Goal: Transaction & Acquisition: Purchase product/service

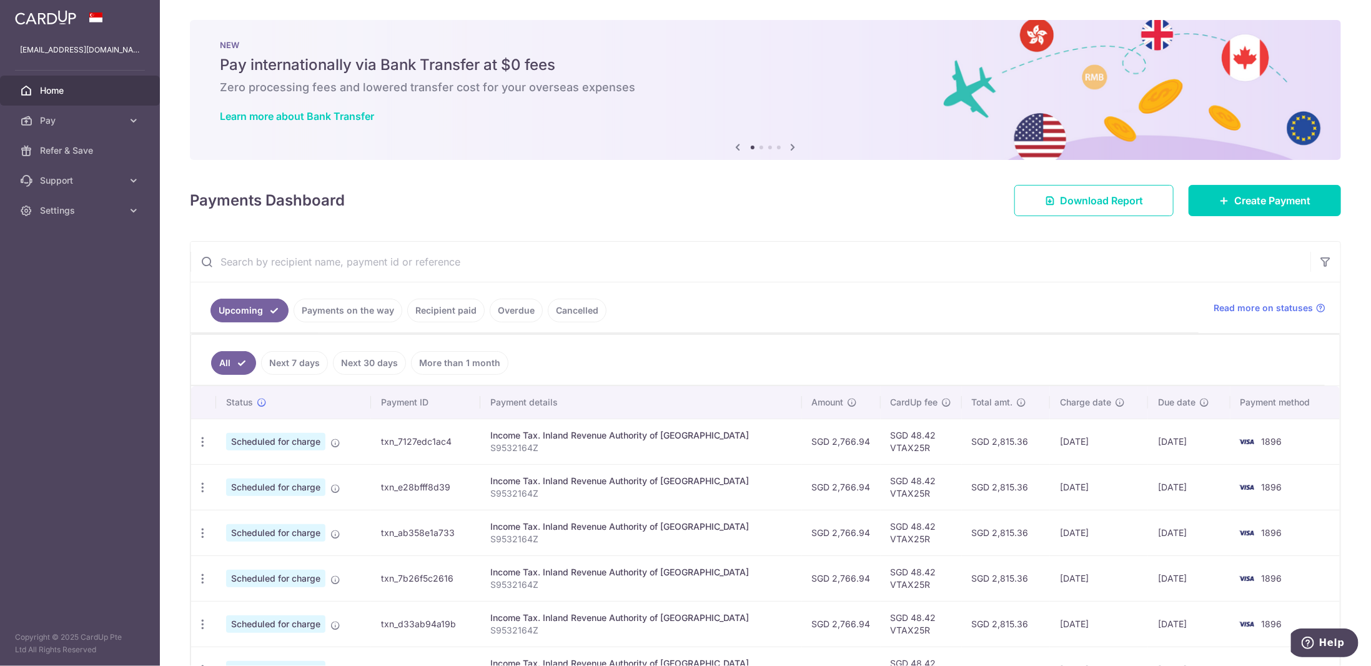
click at [420, 310] on link "Recipient paid" at bounding box center [445, 311] width 77 height 24
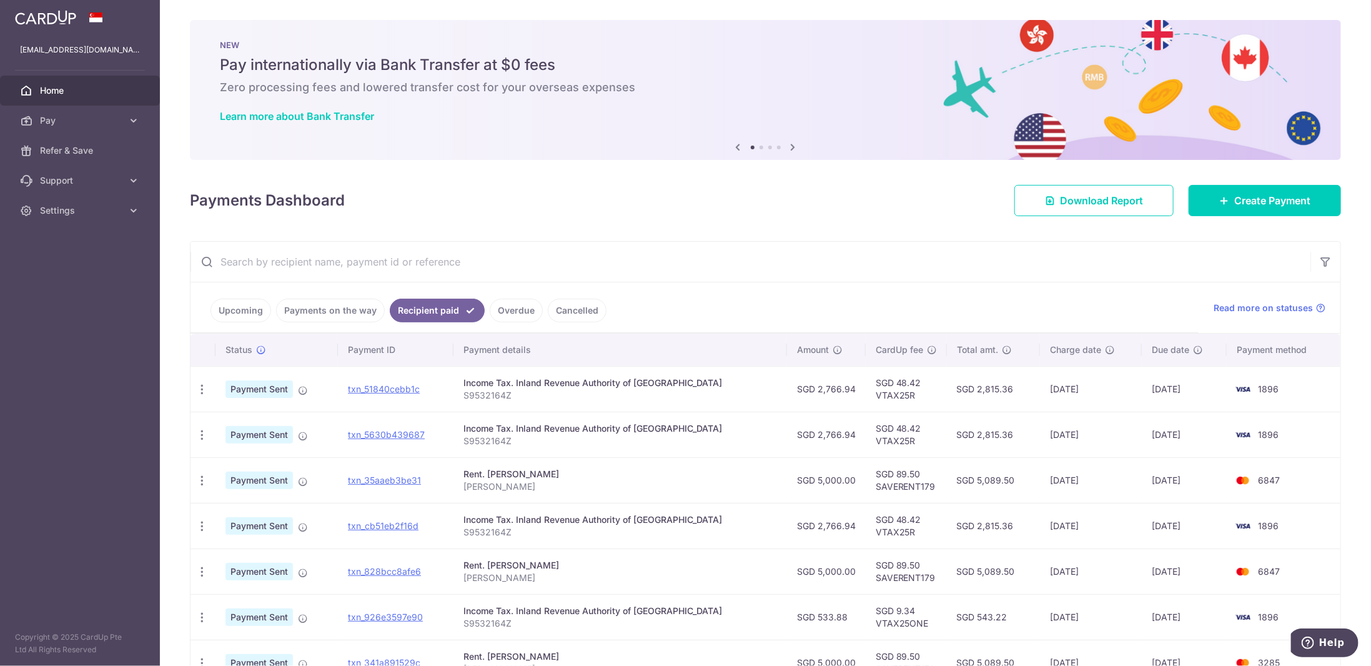
click at [1064, 435] on td "21/07/2025" at bounding box center [1091, 435] width 102 height 46
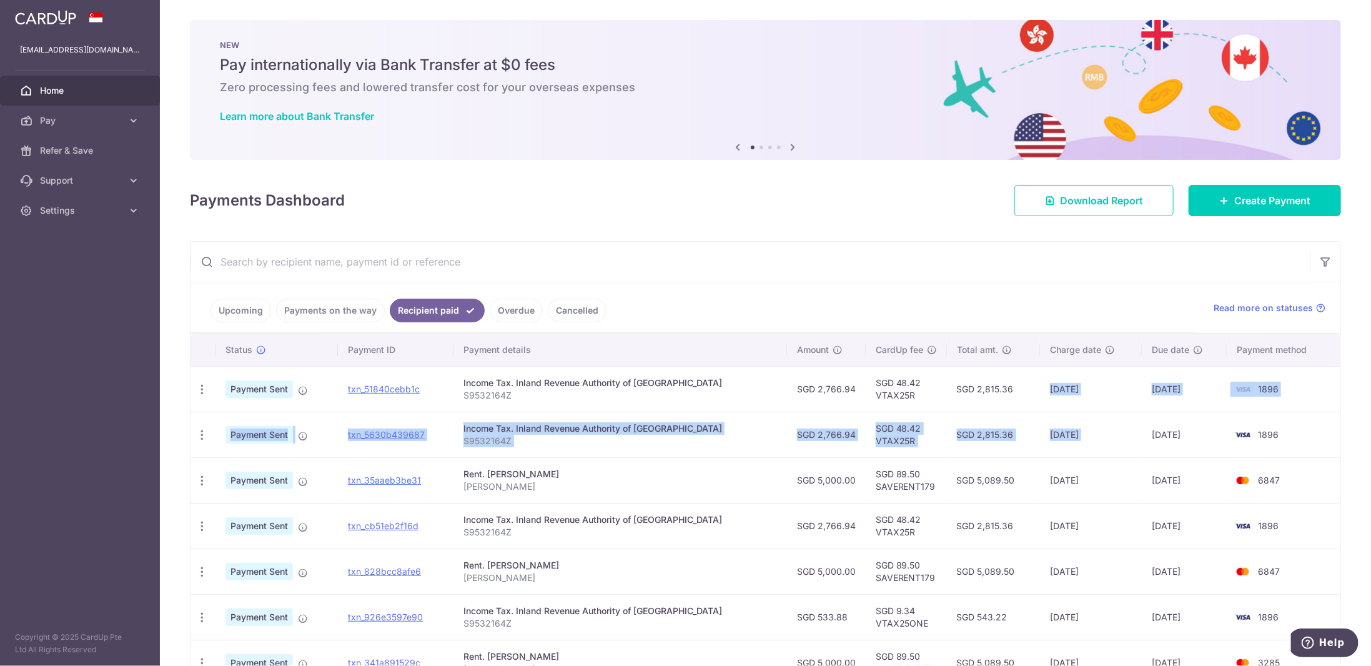
drag, startPoint x: 1064, startPoint y: 435, endPoint x: 1073, endPoint y: 384, distance: 52.6
click at [1073, 384] on tbody "PDF Receipt Payment Sent txn_51840cebb1c Income Tax. Inland Revenue Authority o…" at bounding box center [766, 594] width 1150 height 456
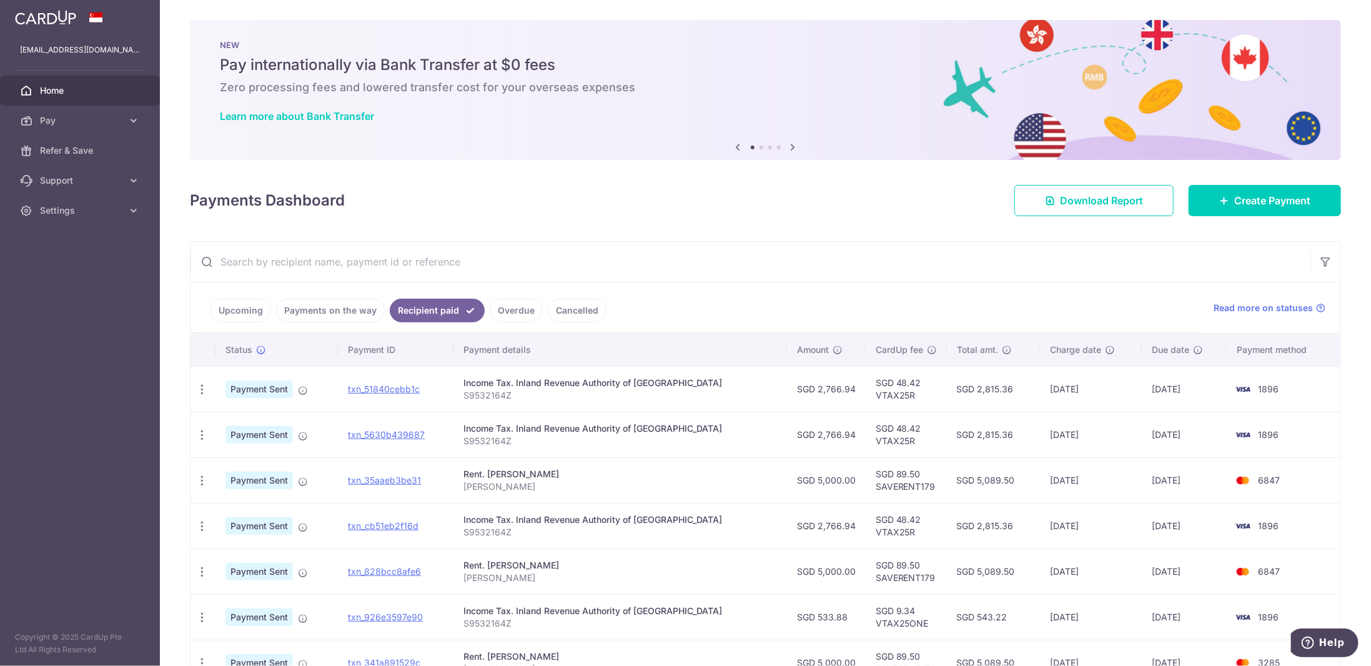
click at [1047, 479] on td "08/07/2025" at bounding box center [1091, 480] width 102 height 46
drag, startPoint x: 1047, startPoint y: 479, endPoint x: 951, endPoint y: 485, distance: 95.8
click at [951, 485] on tr "PDF Receipt Payment Sent txn_35aaeb3be31 Rent. LI QIYING LI QIYING SGD 5,000.00…" at bounding box center [766, 480] width 1150 height 46
click at [125, 122] on link "Pay" at bounding box center [80, 121] width 160 height 30
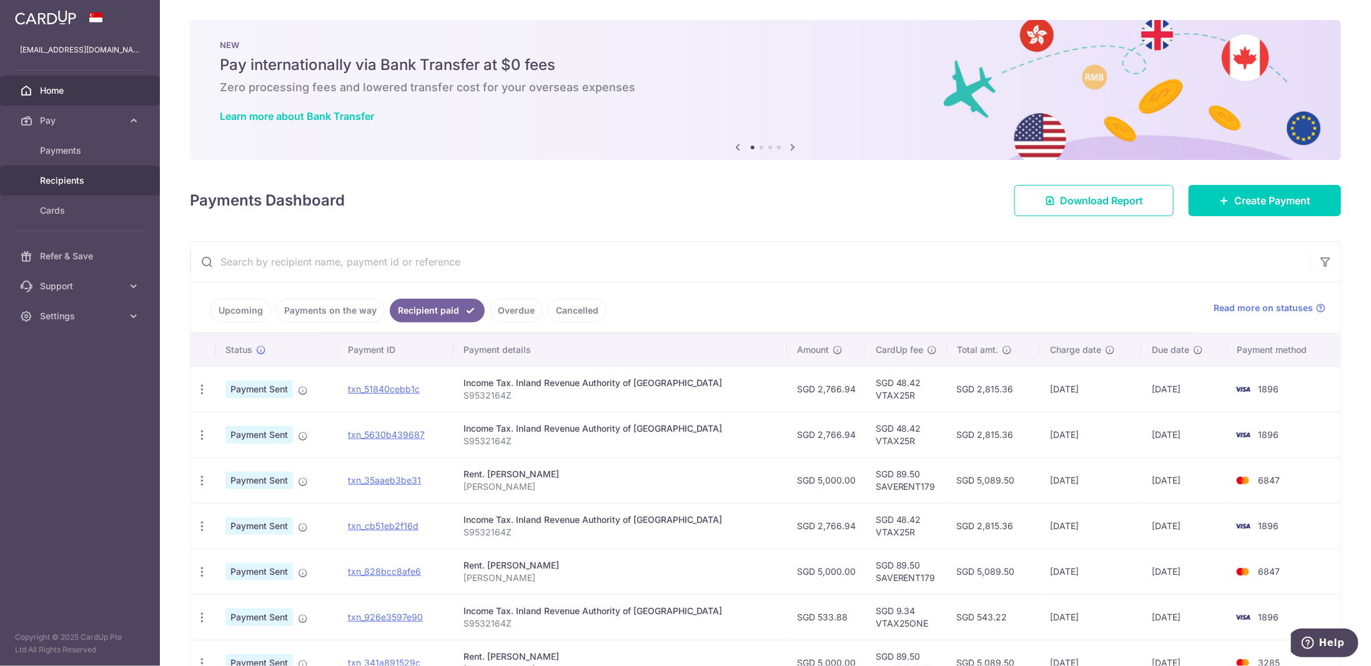
click at [83, 180] on span "Recipients" at bounding box center [81, 180] width 82 height 12
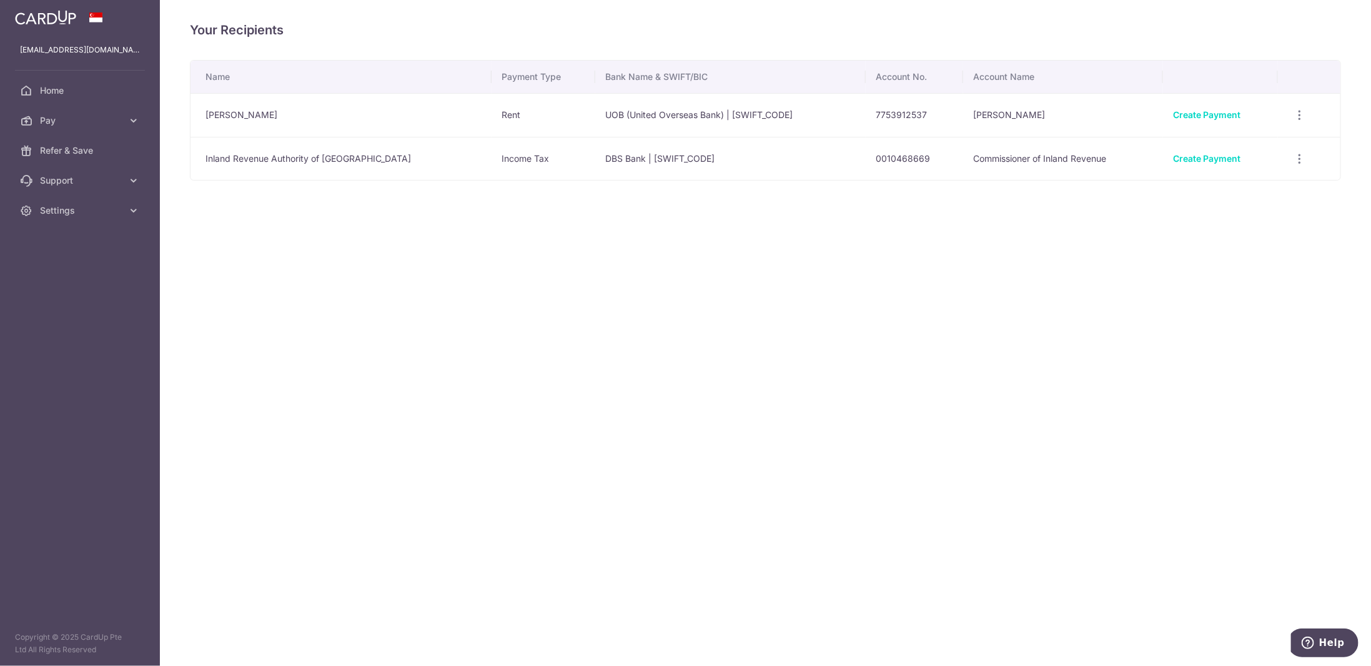
click at [253, 121] on td "[PERSON_NAME]" at bounding box center [341, 115] width 301 height 44
click at [228, 111] on td "LI QIYING" at bounding box center [341, 115] width 301 height 44
click at [1300, 122] on div "View/Edit Linked Payments" at bounding box center [1299, 115] width 23 height 23
click at [1293, 115] on icon "button" at bounding box center [1299, 115] width 13 height 13
click at [1228, 147] on span "View/Edit" at bounding box center [1257, 149] width 85 height 15
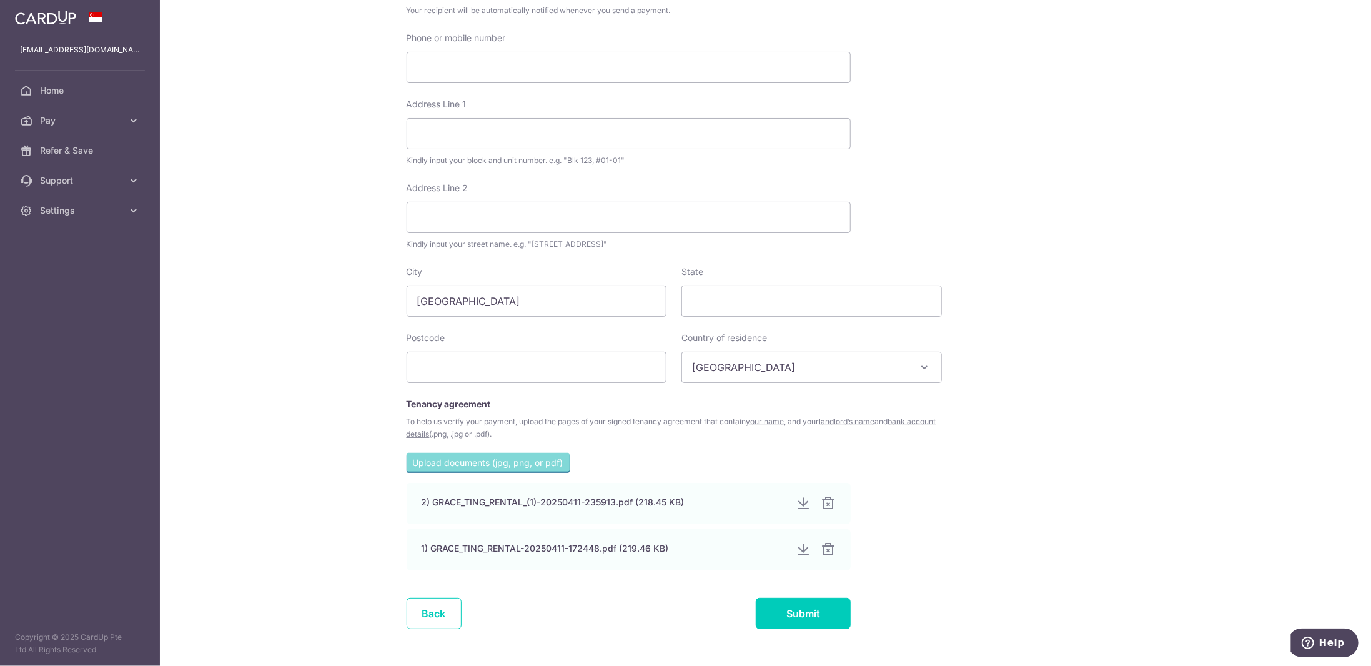
scroll to position [466, 0]
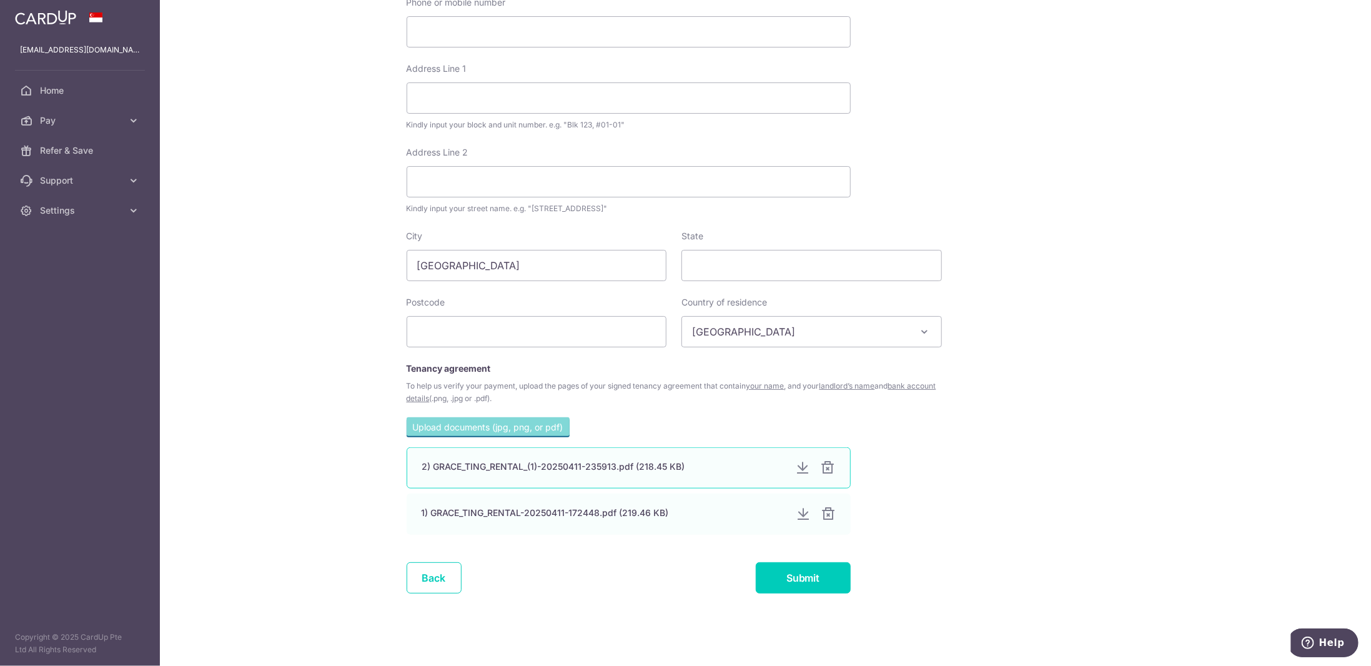
click at [795, 467] on div at bounding box center [802, 467] width 15 height 15
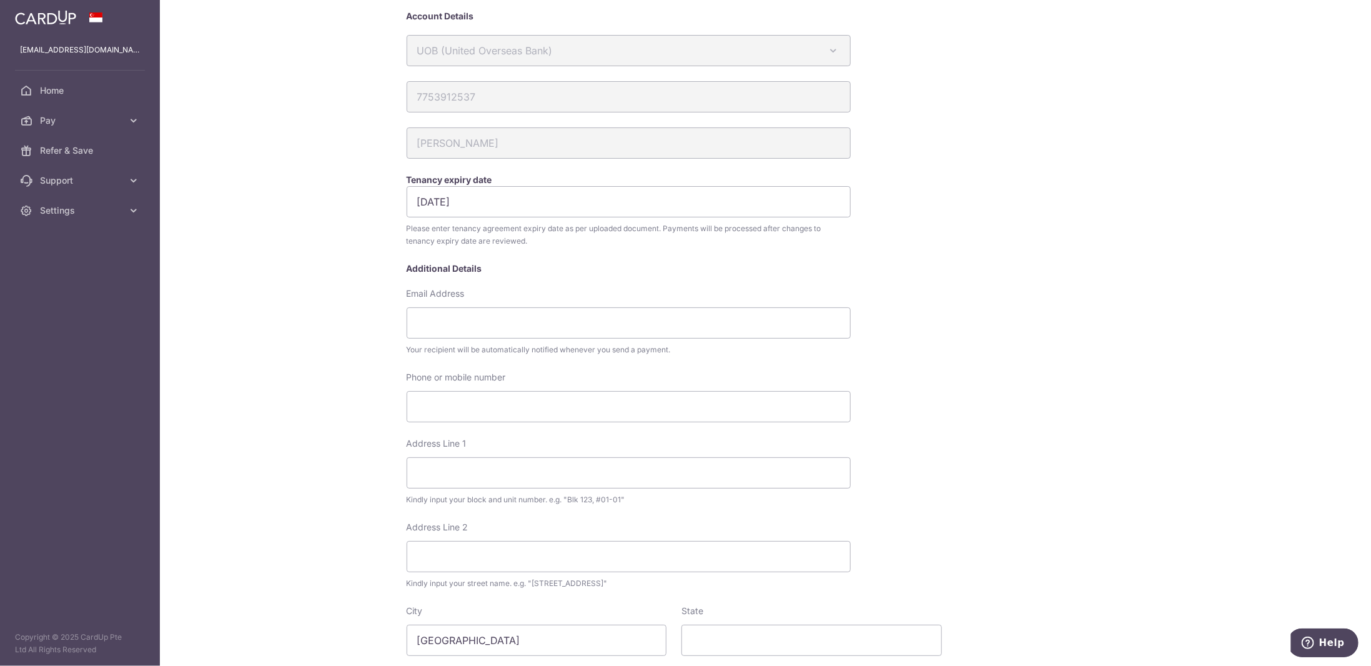
scroll to position [0, 0]
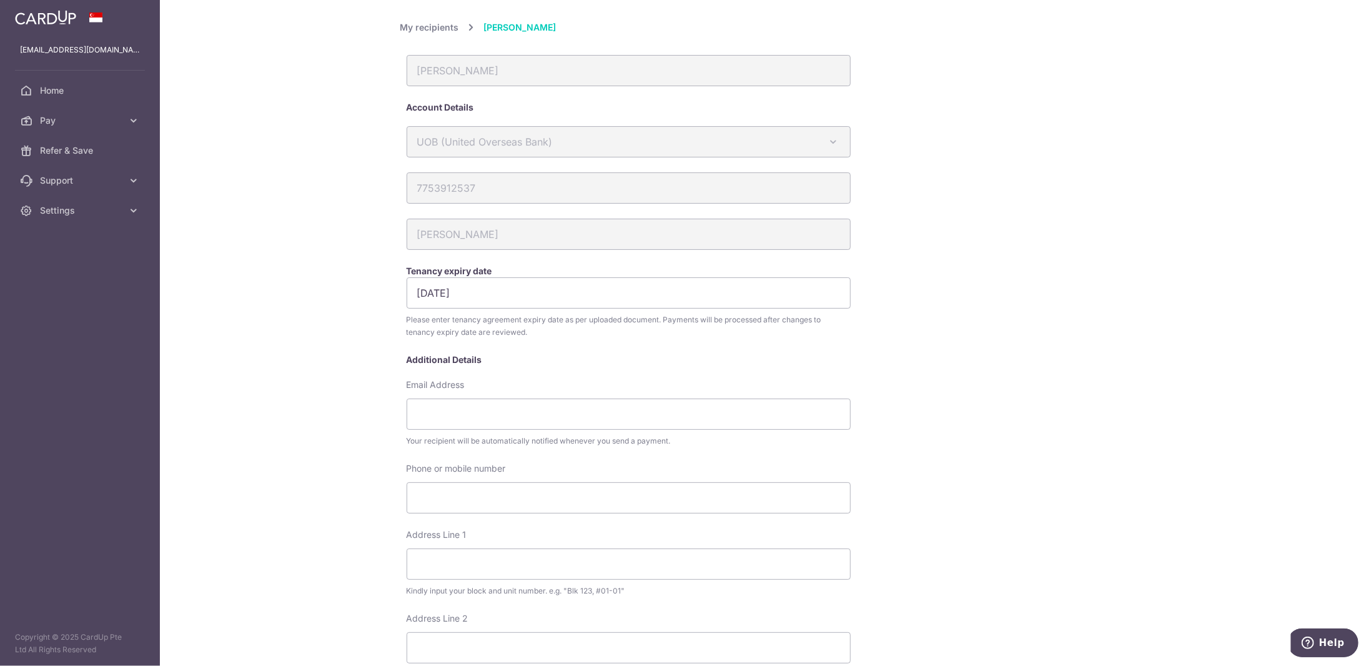
click at [423, 31] on link "My recipients" at bounding box center [429, 27] width 59 height 15
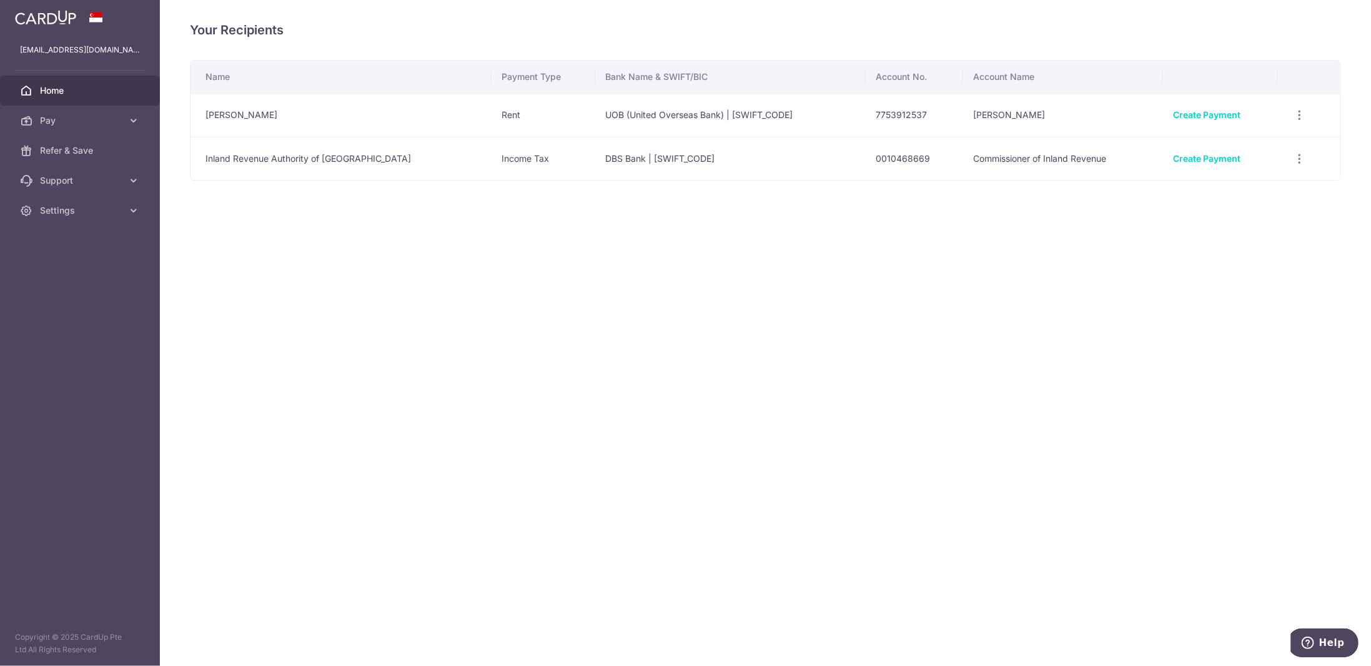
click at [87, 102] on link "Home" at bounding box center [80, 91] width 160 height 30
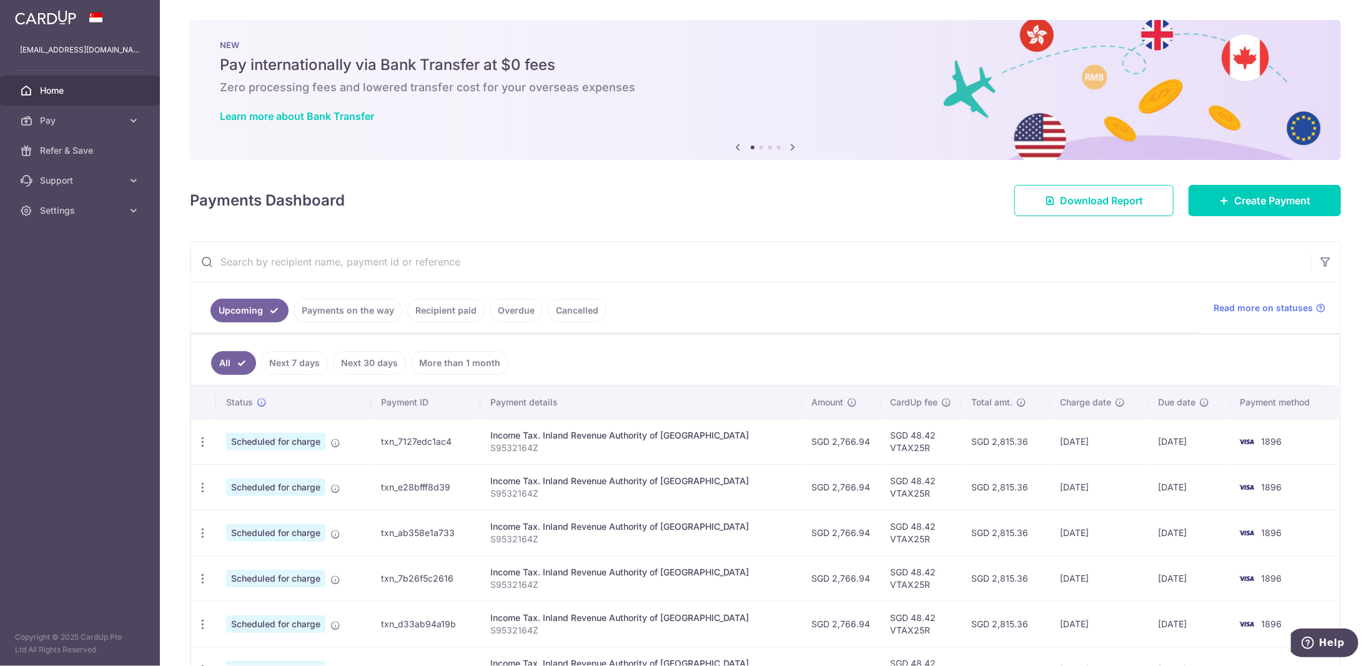
click at [444, 318] on link "Recipient paid" at bounding box center [445, 311] width 77 height 24
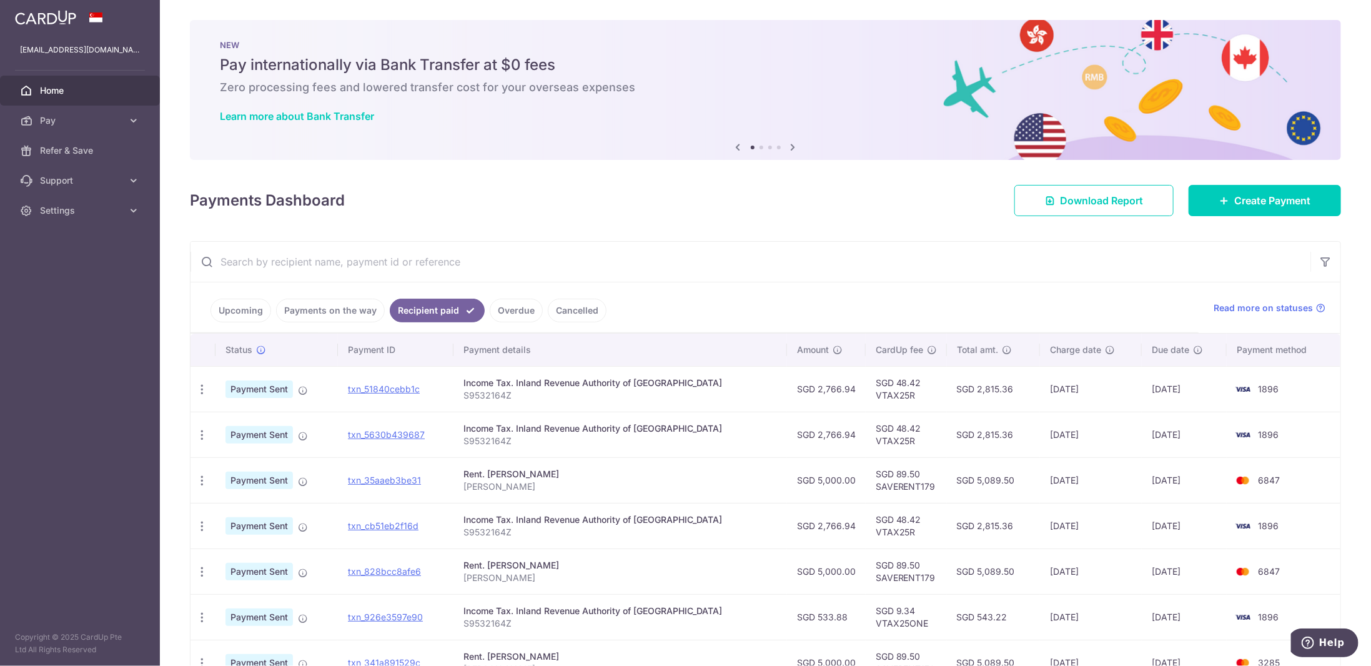
click at [961, 397] on td "SGD 2,815.36" at bounding box center [993, 389] width 93 height 46
drag, startPoint x: 961, startPoint y: 397, endPoint x: 785, endPoint y: 392, distance: 176.2
click at [785, 392] on tr "PDF Receipt Payment Sent txn_51840cebb1c Income Tax. Inland Revenue Authority o…" at bounding box center [766, 389] width 1150 height 46
click at [787, 392] on td "SGD 2,766.94" at bounding box center [826, 389] width 79 height 46
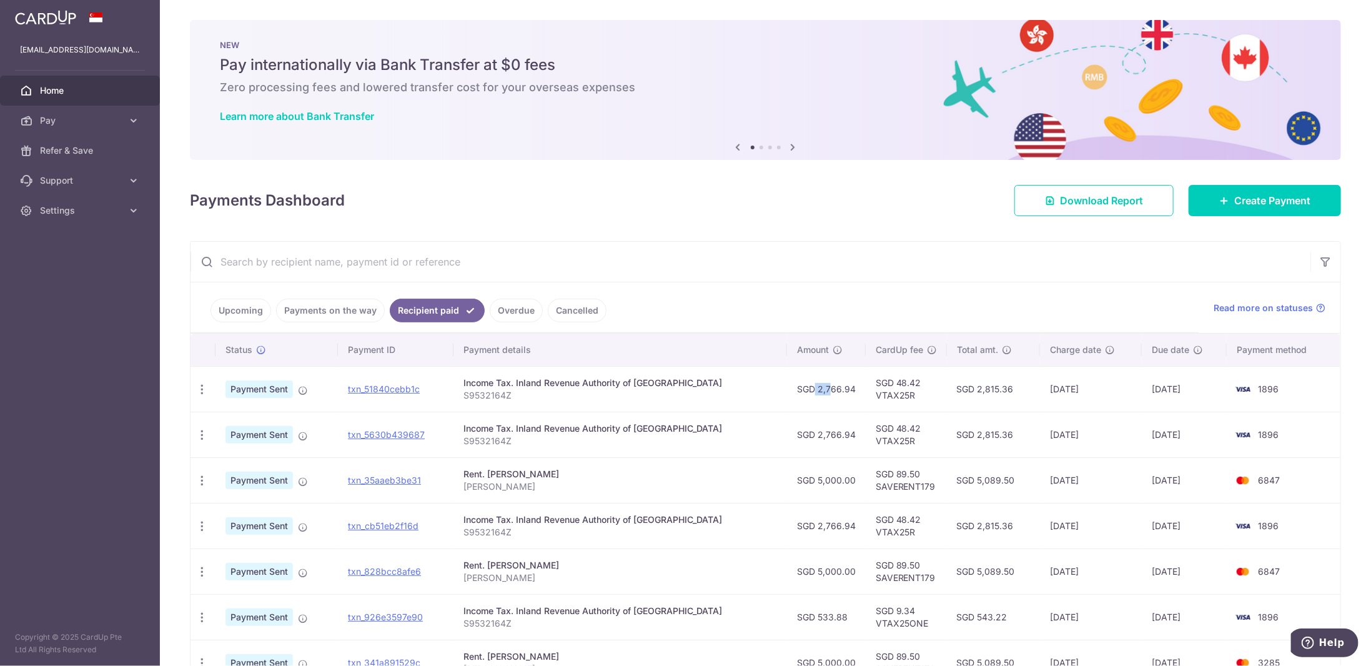
click at [787, 392] on td "SGD 2,766.94" at bounding box center [826, 389] width 79 height 46
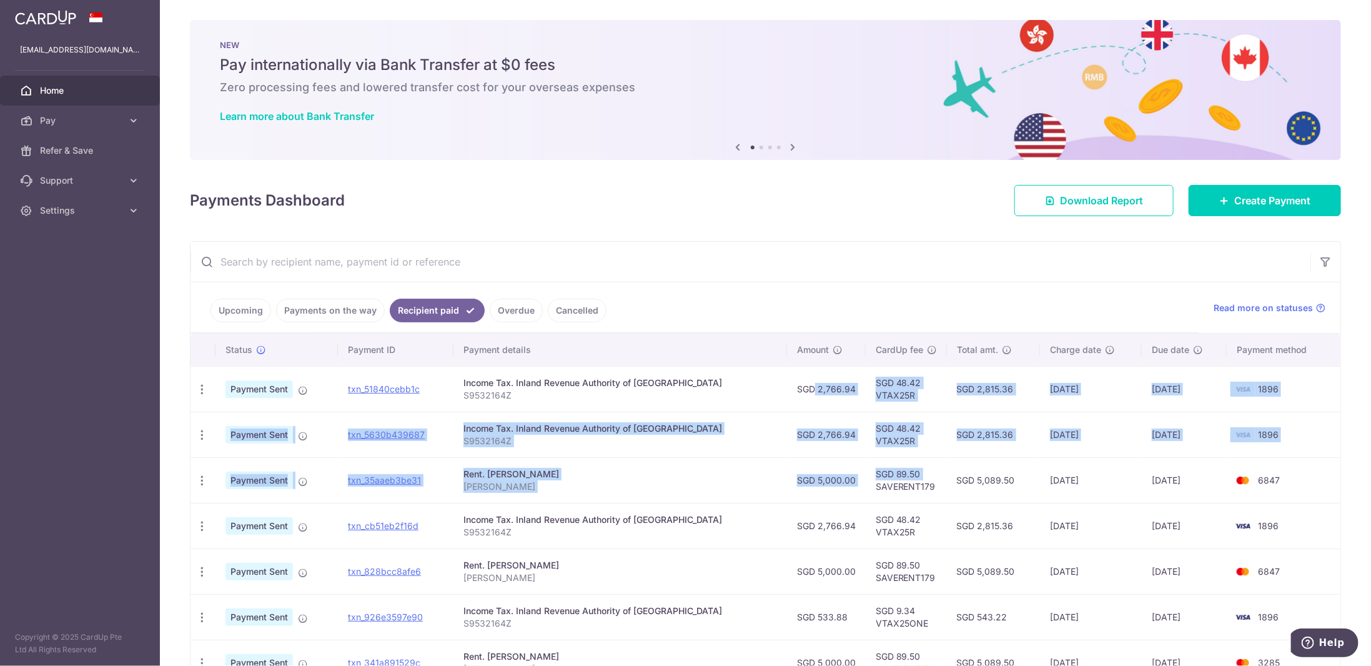
drag, startPoint x: 785, startPoint y: 392, endPoint x: 874, endPoint y: 472, distance: 119.0
click at [874, 472] on tbody "PDF Receipt Payment Sent txn_51840cebb1c Income Tax. Inland Revenue Authority o…" at bounding box center [766, 594] width 1150 height 456
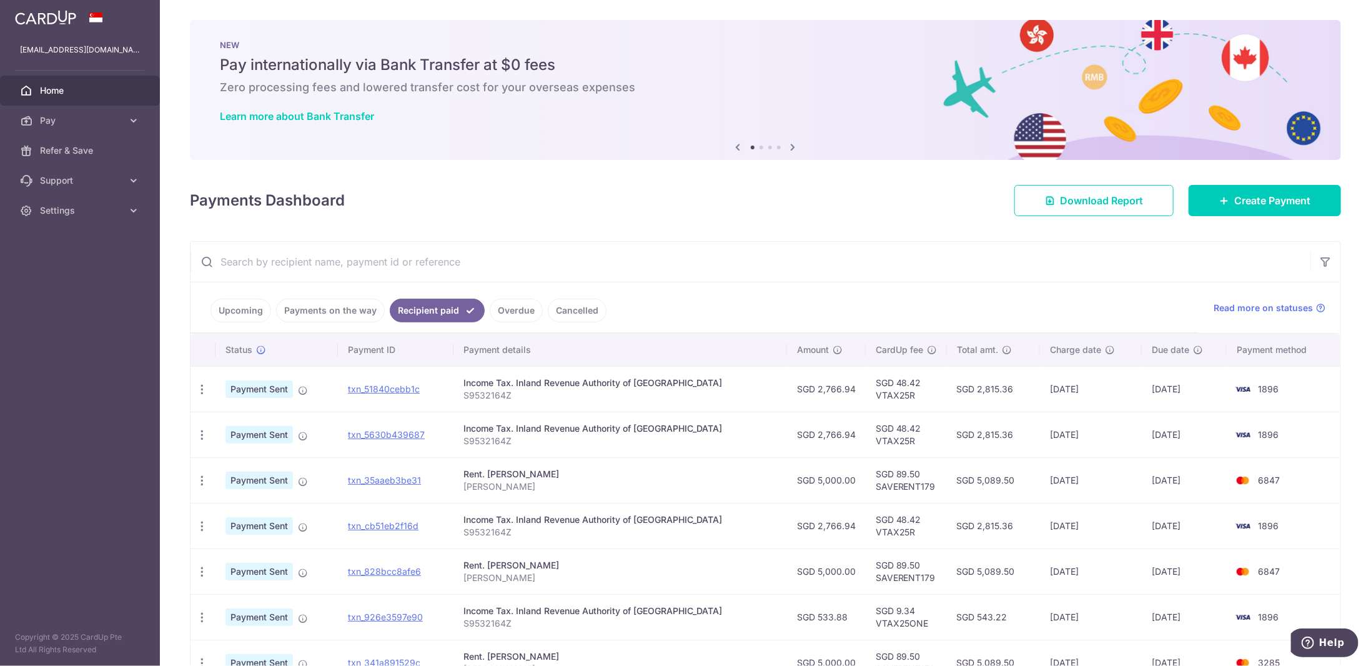
click at [1053, 478] on td "08/07/2025" at bounding box center [1091, 480] width 102 height 46
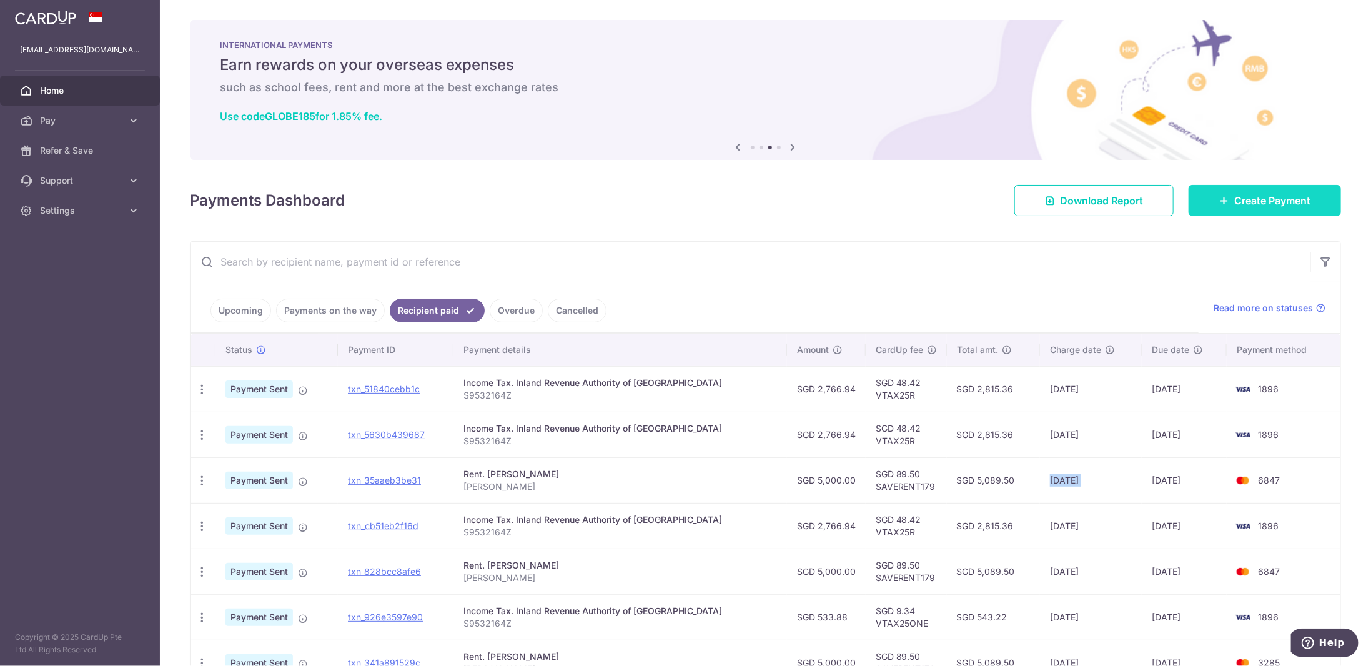
click at [1238, 202] on span "Create Payment" at bounding box center [1272, 200] width 76 height 15
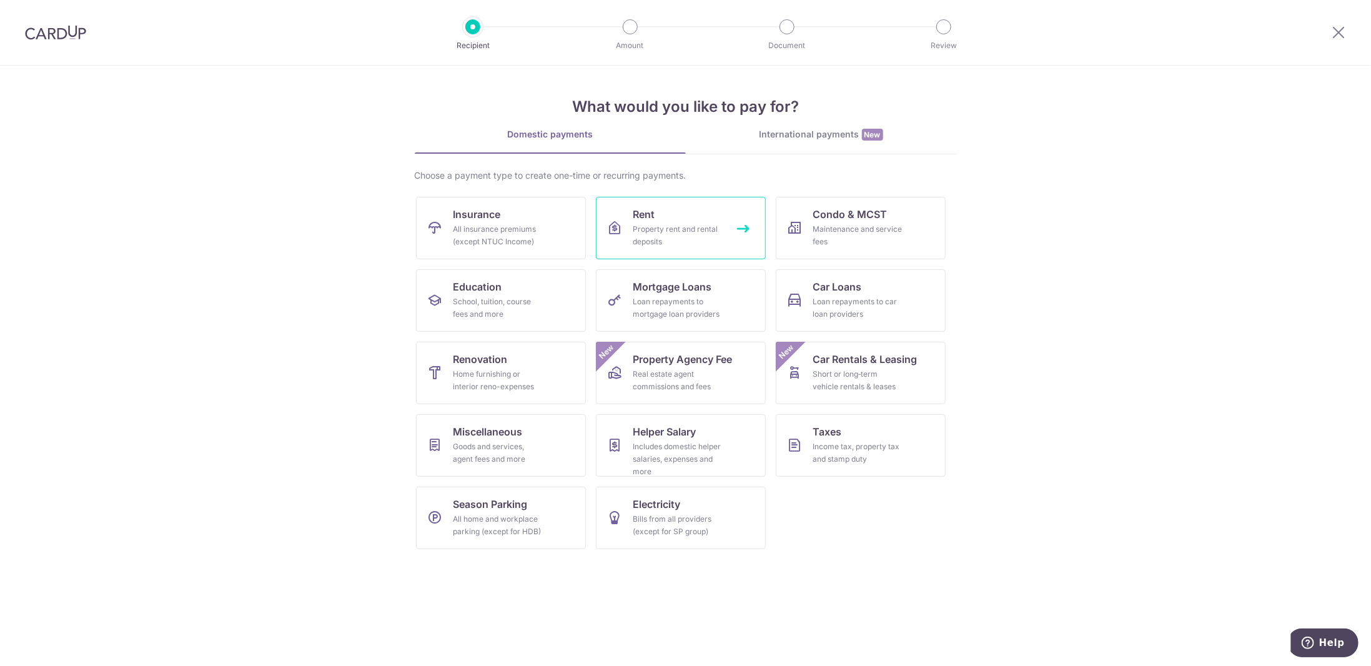
click at [671, 223] on div "Property rent and rental deposits" at bounding box center [678, 235] width 90 height 25
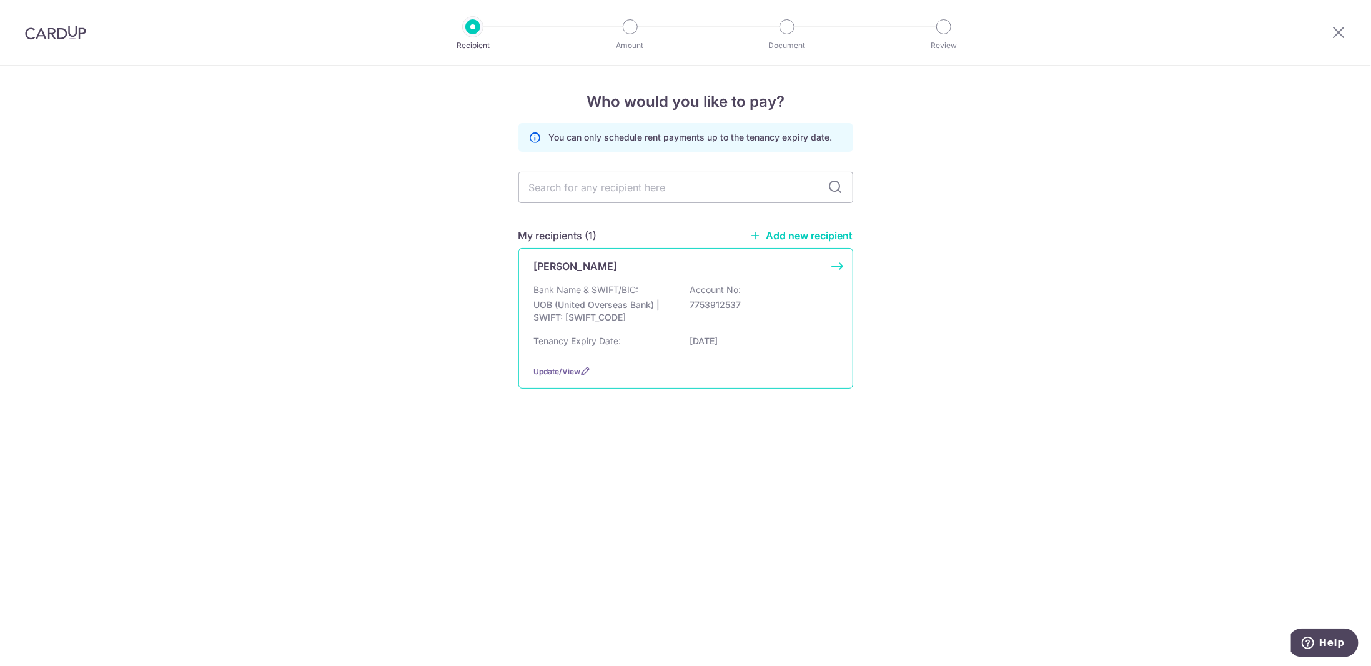
click at [737, 310] on div "Bank Name & SWIFT/BIC: UOB (United Overseas Bank) | SWIFT: [SWIFT_CODE] Account…" at bounding box center [686, 307] width 304 height 46
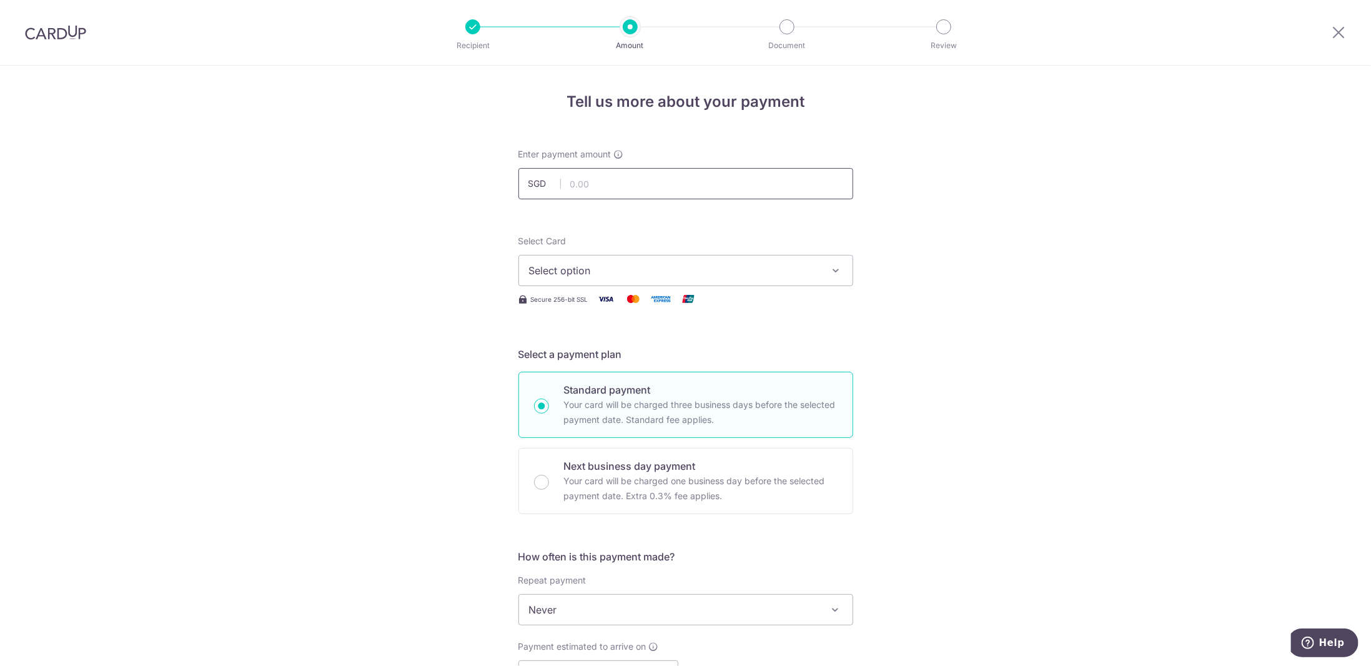
click at [613, 175] on input "text" at bounding box center [685, 183] width 335 height 31
type input "5,000.00"
click at [530, 277] on button "Select option" at bounding box center [685, 270] width 335 height 31
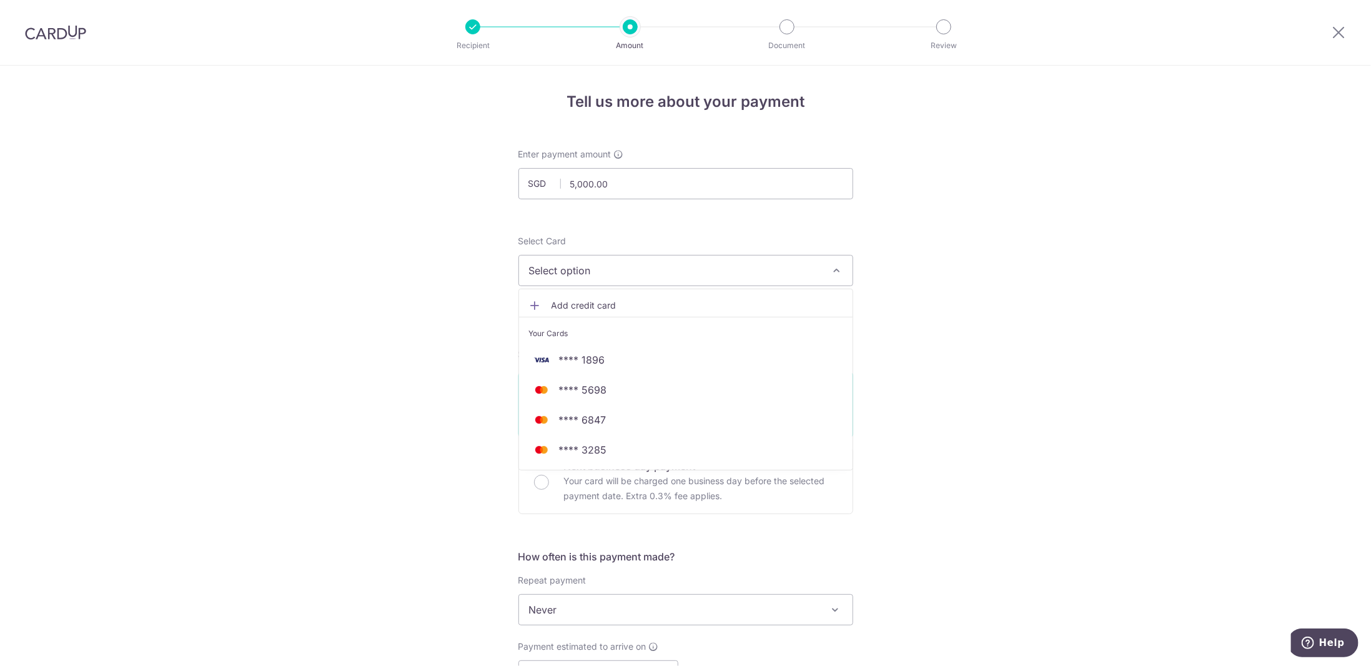
click at [600, 304] on span "Add credit card" at bounding box center [697, 305] width 291 height 12
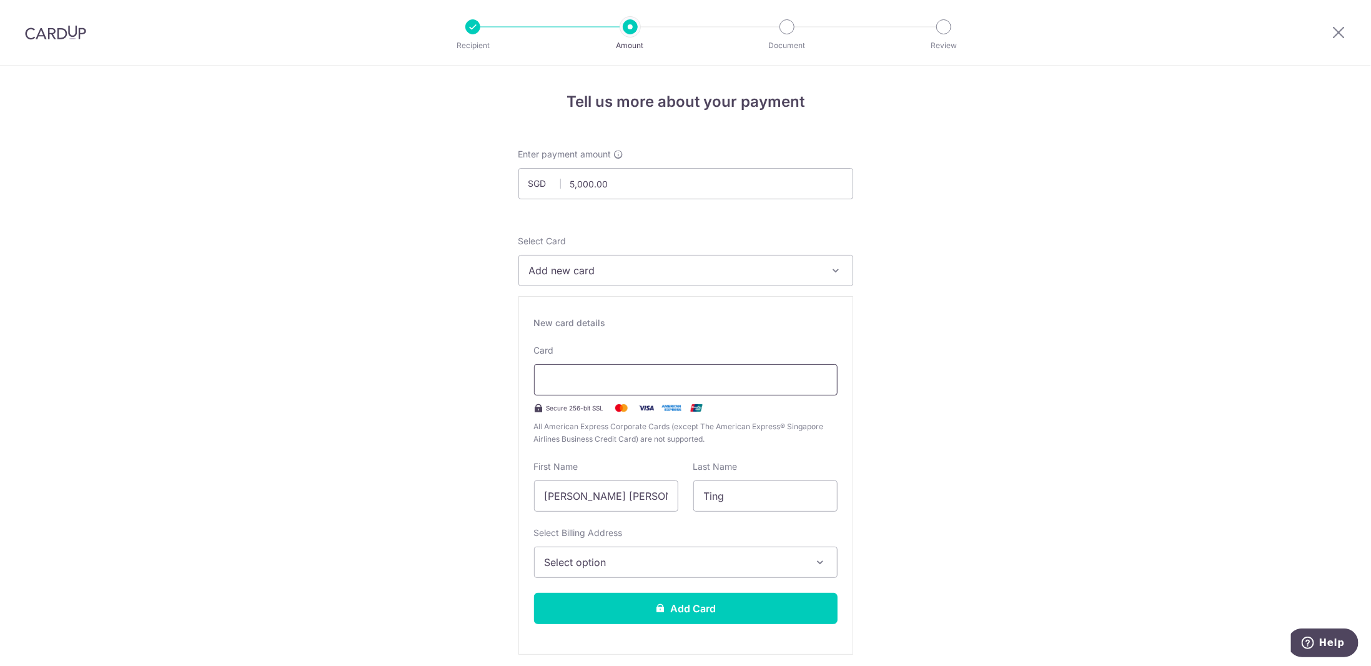
click at [595, 370] on div at bounding box center [686, 379] width 304 height 31
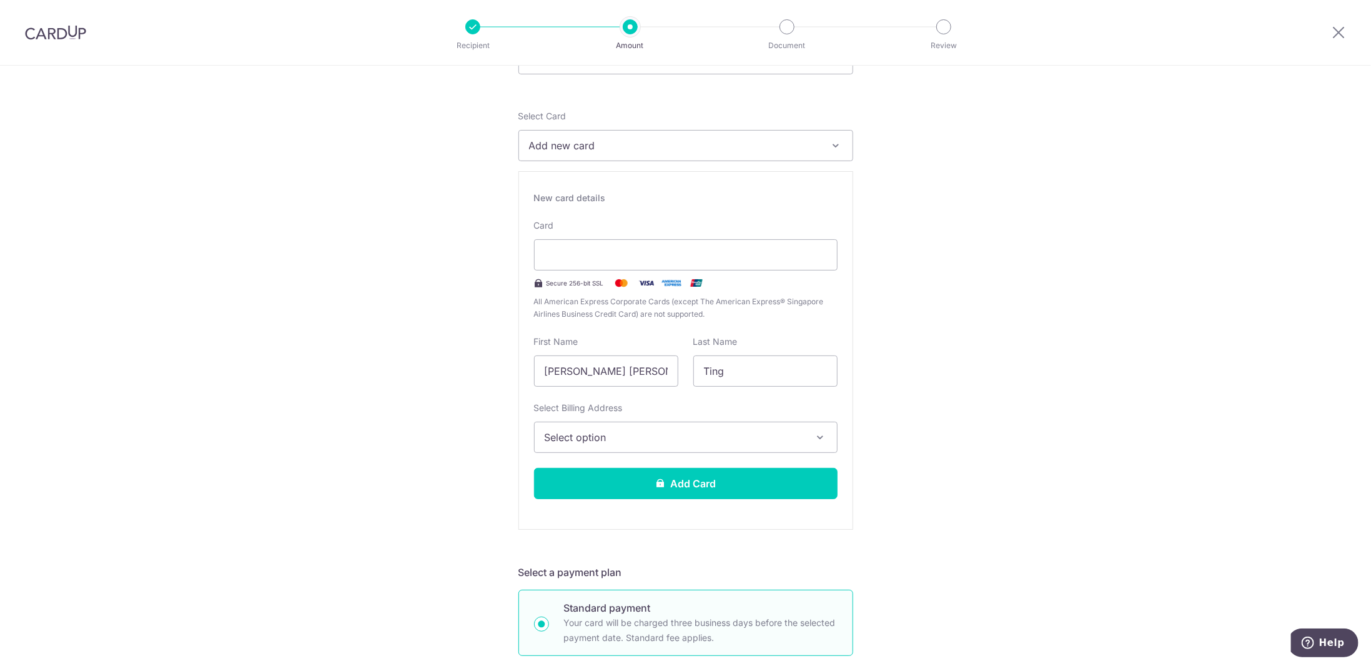
click at [585, 433] on span "Select option" at bounding box center [675, 437] width 260 height 15
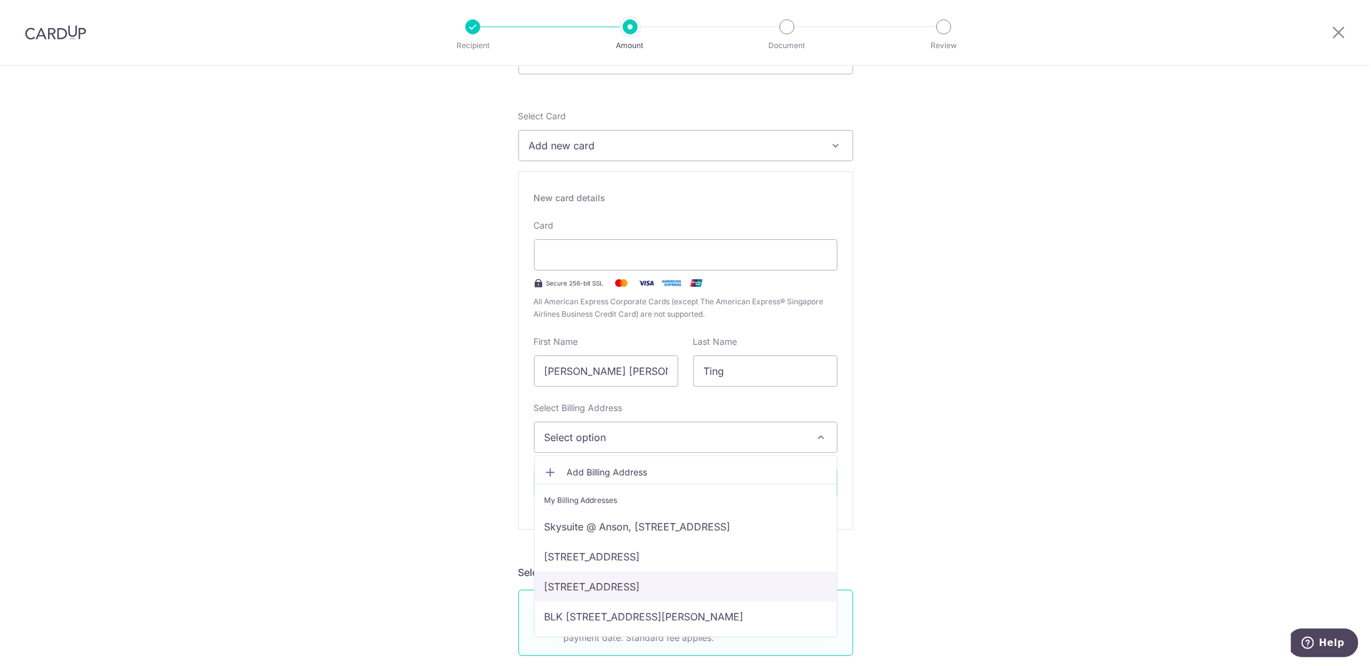
click at [608, 580] on link "[STREET_ADDRESS]" at bounding box center [686, 587] width 302 height 30
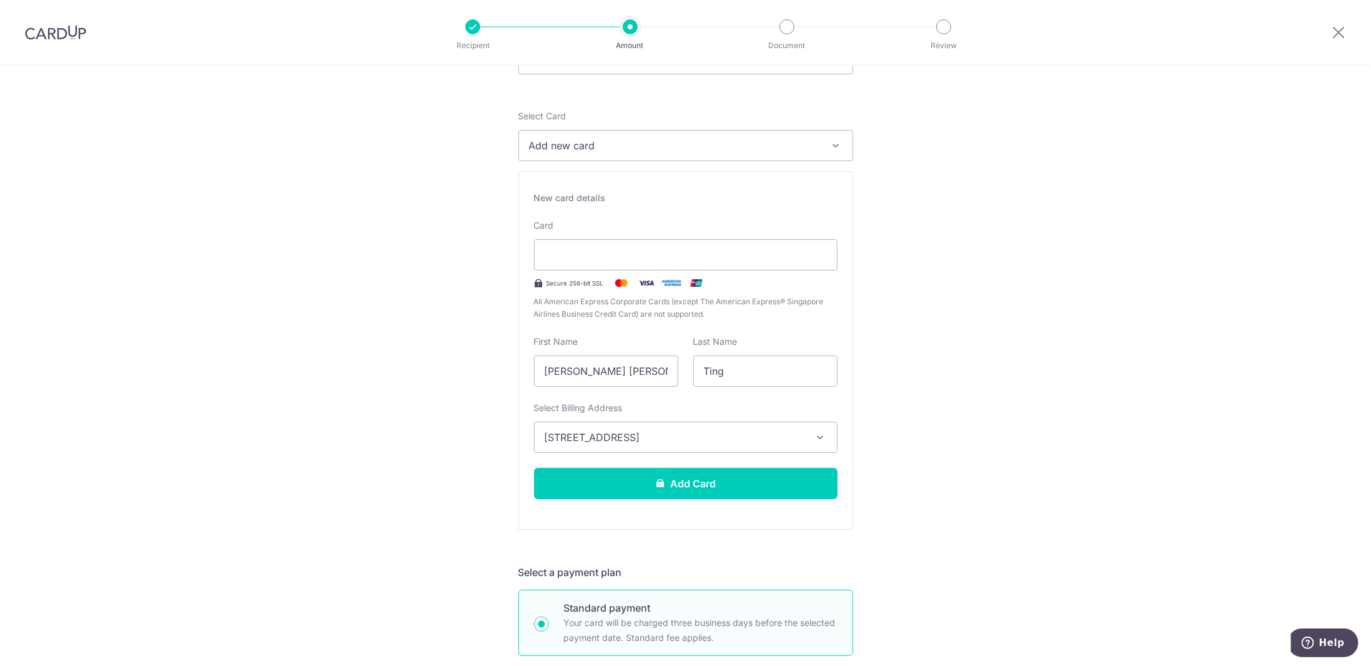
click at [480, 497] on div "Tell us more about your payment Enter payment amount SGD 5,000.00 5000.00 Selec…" at bounding box center [685, 677] width 1371 height 1473
click at [681, 478] on button "Add Card" at bounding box center [686, 483] width 304 height 31
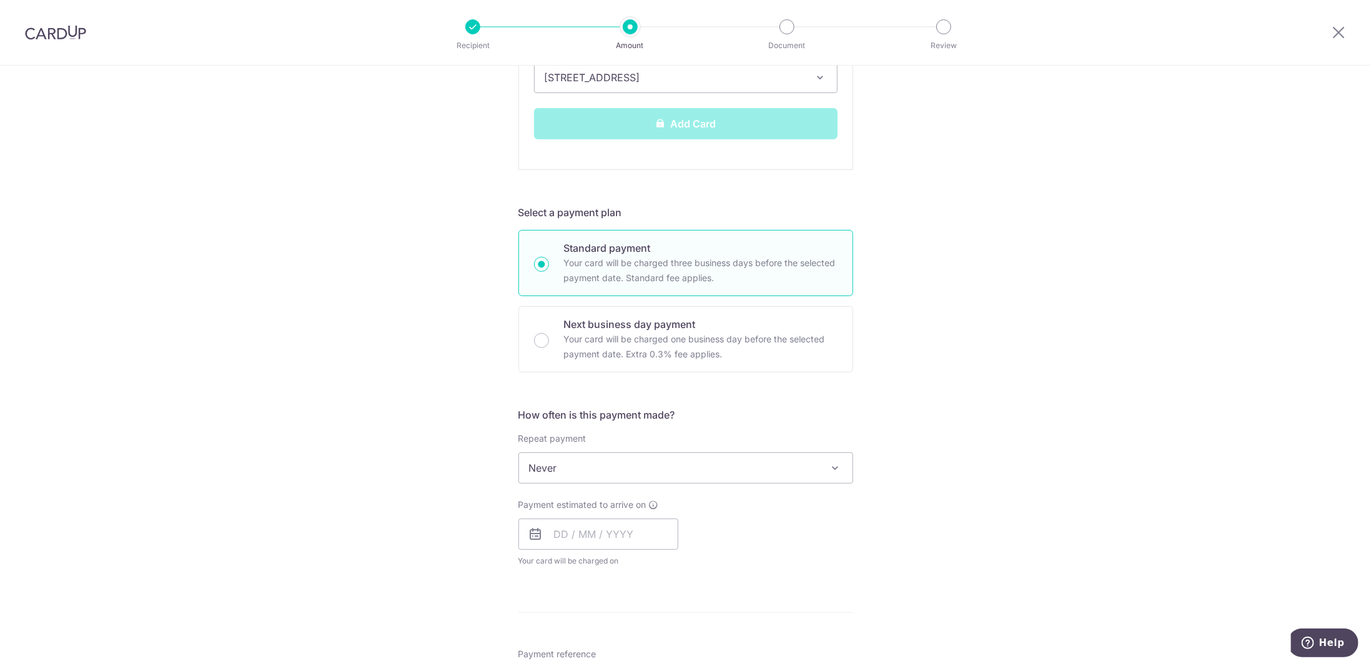
scroll to position [500, 0]
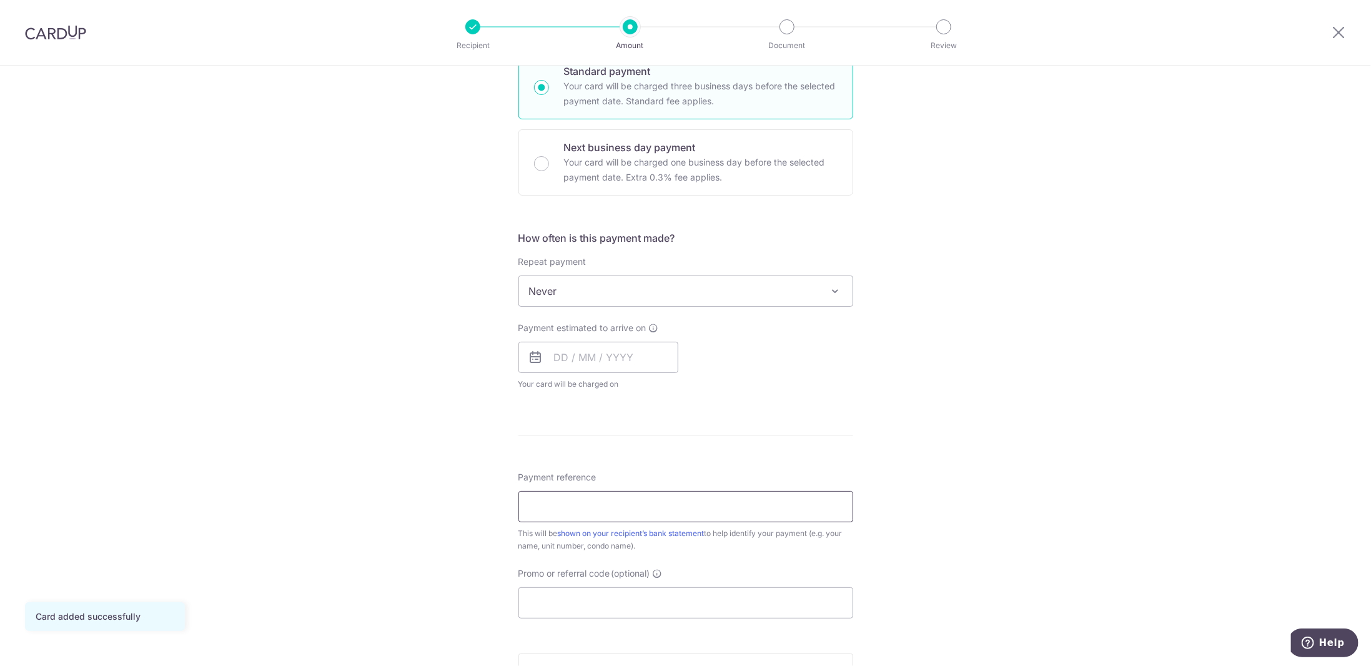
scroll to position [375, 0]
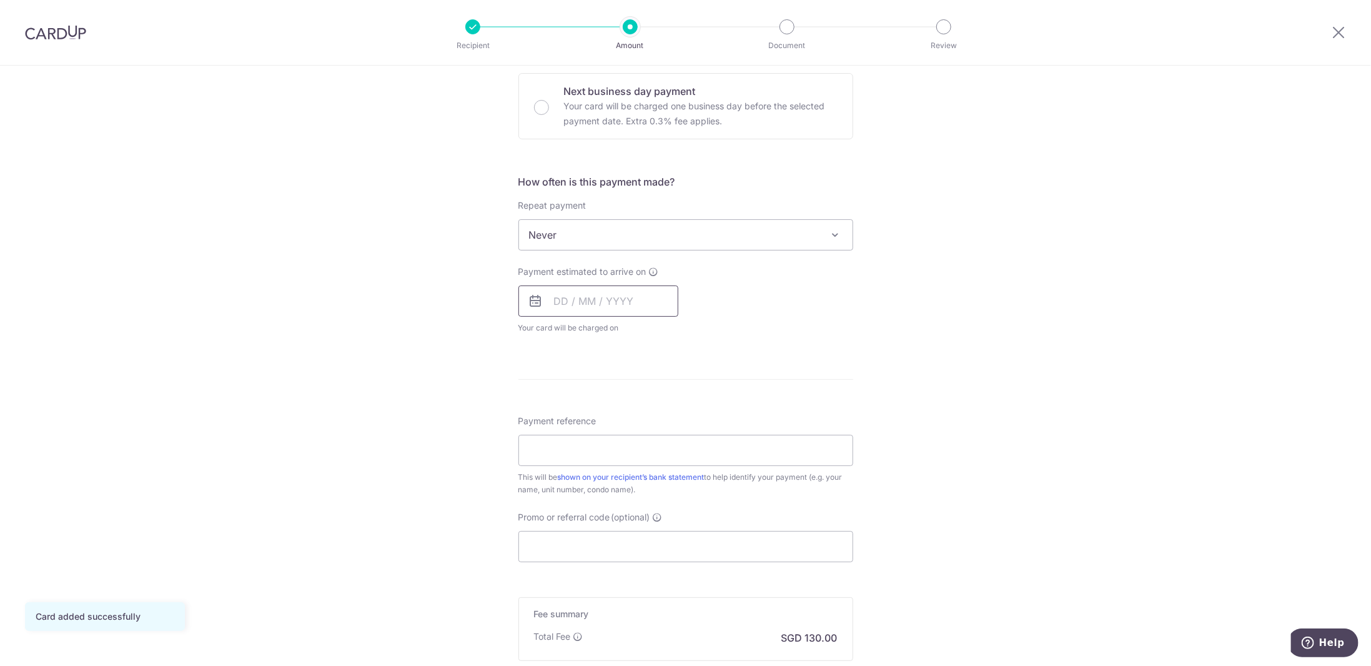
click at [593, 287] on input "text" at bounding box center [598, 300] width 160 height 31
click at [636, 380] on link "4" at bounding box center [644, 390] width 20 height 20
type input "[DATE]"
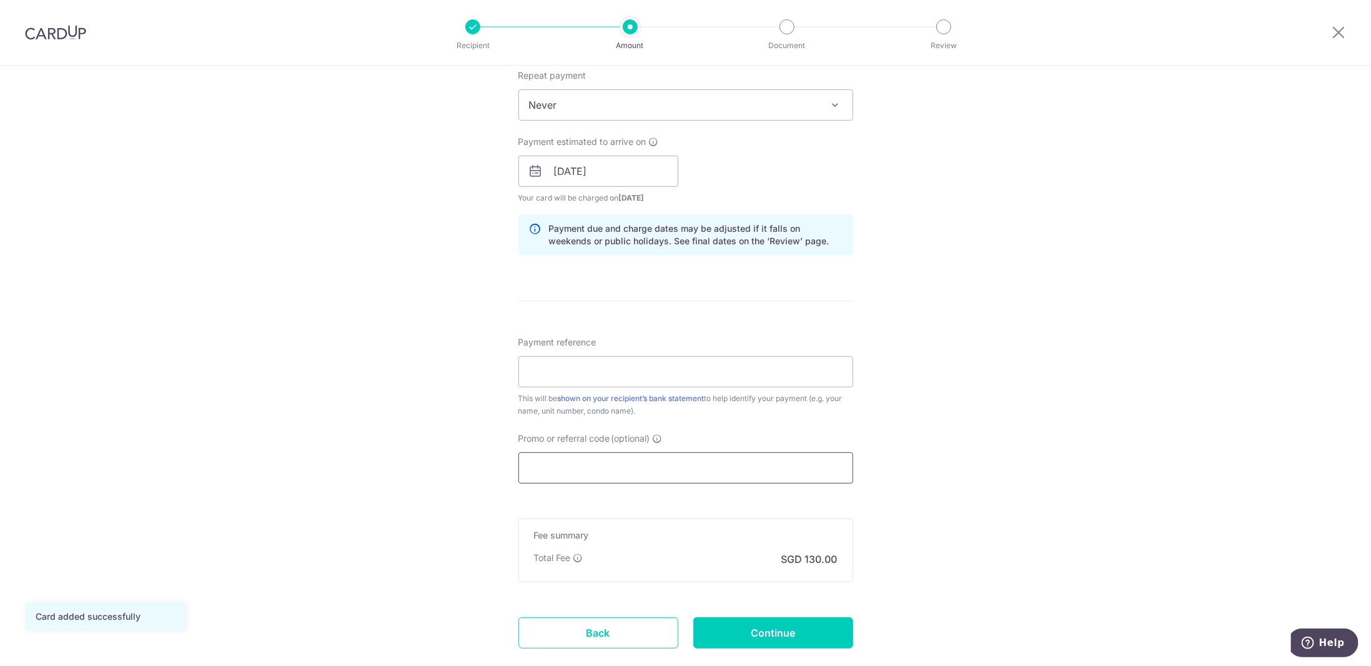
scroll to position [562, 0]
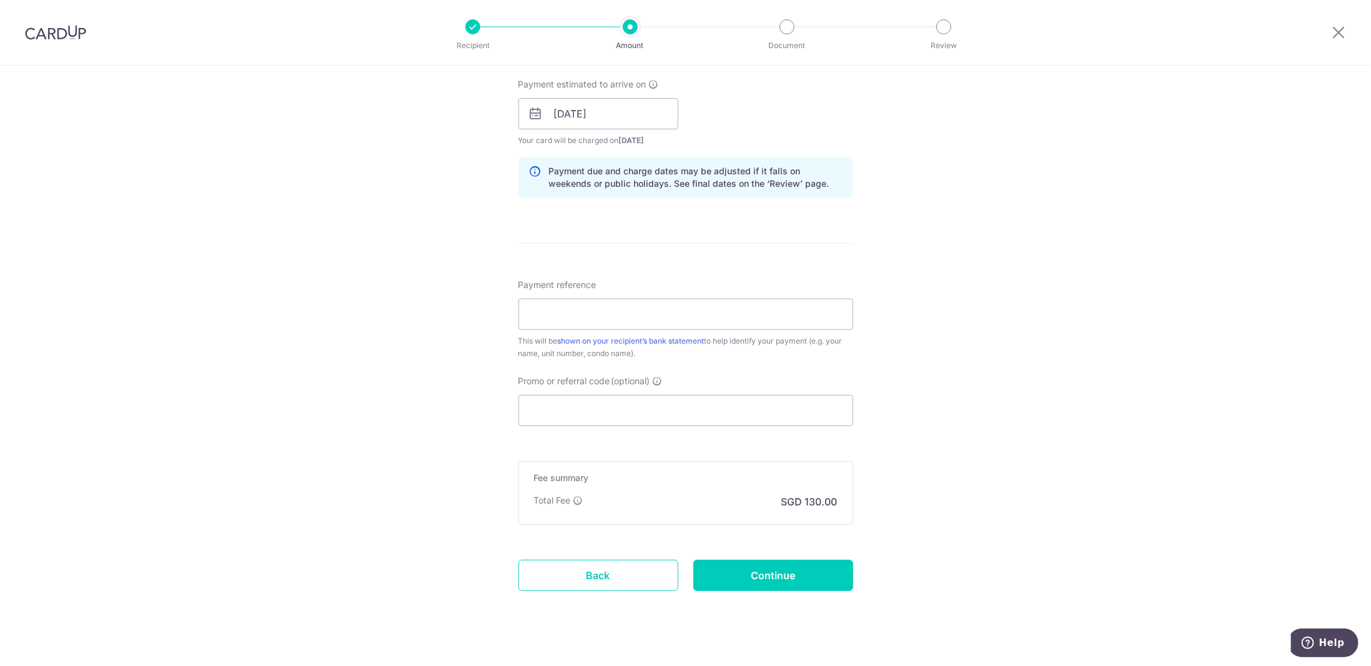
click at [566, 294] on div "Payment reference This will be shown on your recipient’s bank statement to help…" at bounding box center [685, 319] width 335 height 81
click at [568, 309] on input "Payment reference" at bounding box center [685, 314] width 335 height 31
type input "Grace"
click at [608, 400] on input "Promo or referral code (optional)" at bounding box center [685, 410] width 335 height 31
paste input "SAVERENT179"
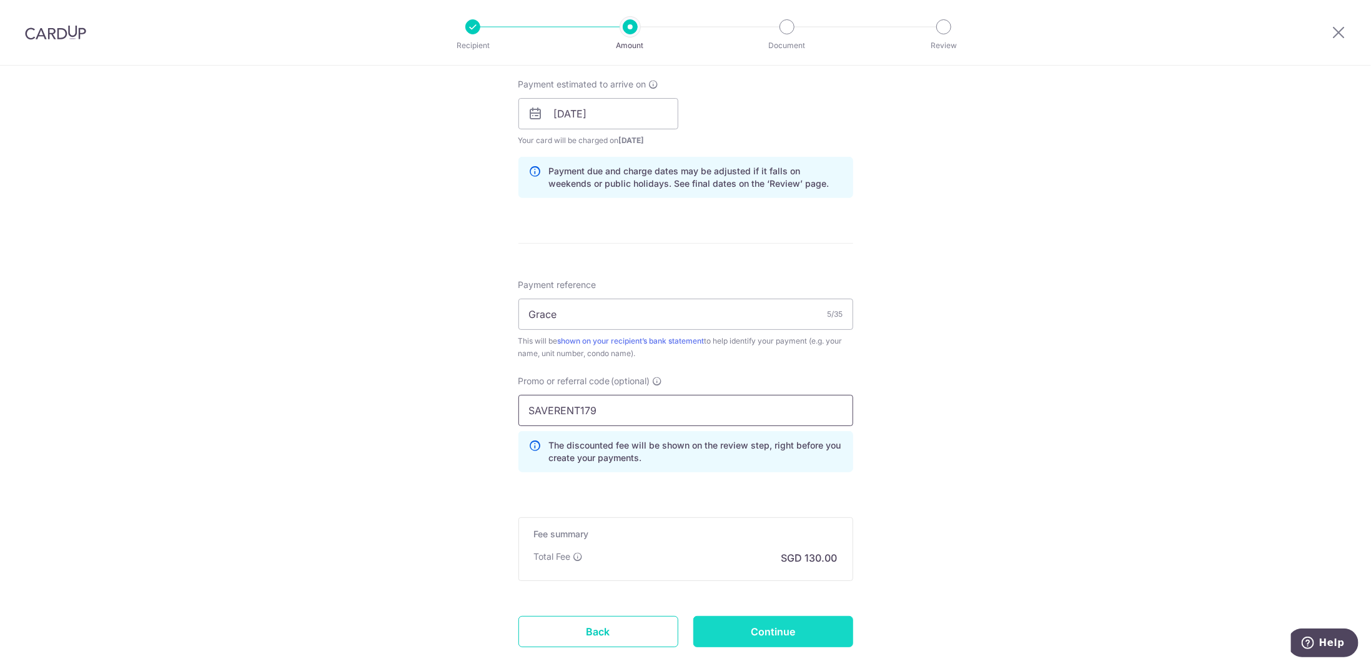
type input "SAVERENT179"
click at [782, 631] on input "Continue" at bounding box center [773, 631] width 160 height 31
type input "Create Schedule"
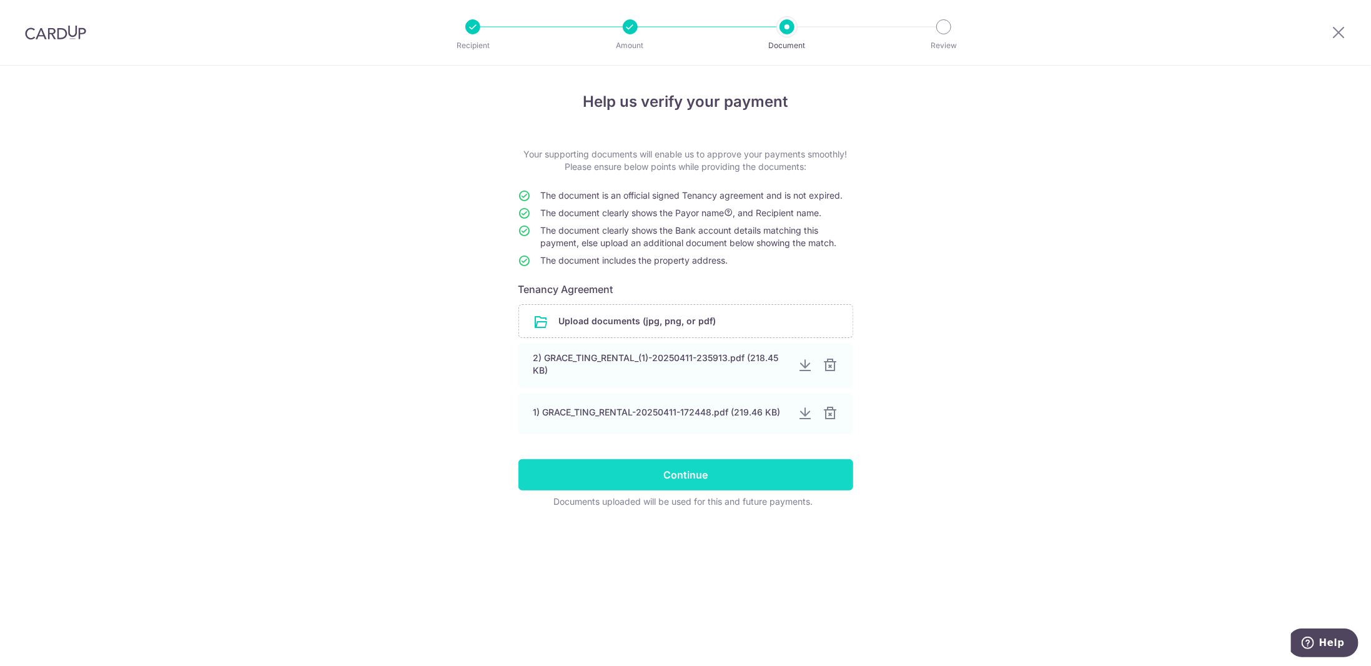
click at [701, 473] on input "Continue" at bounding box center [685, 474] width 335 height 31
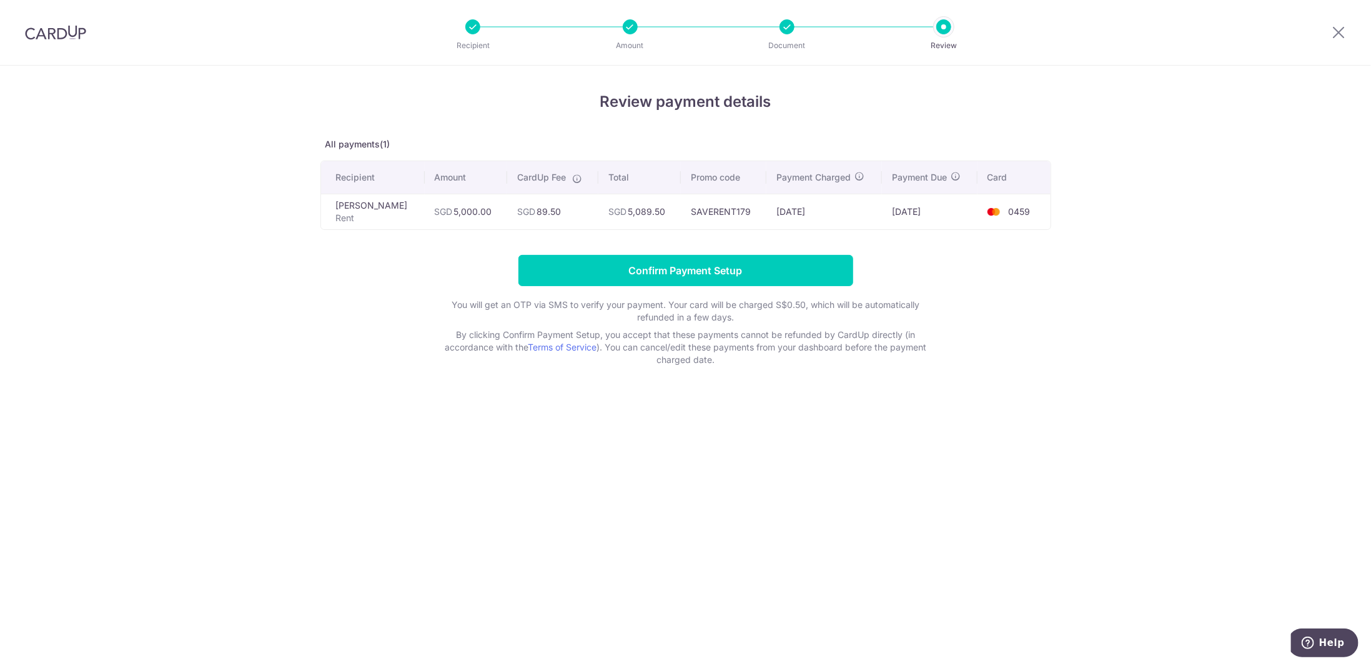
click at [518, 209] on td "SGD 89.50" at bounding box center [552, 212] width 91 height 36
copy td "89.50"
click at [665, 268] on input "Confirm Payment Setup" at bounding box center [685, 270] width 335 height 31
